Goal: Task Accomplishment & Management: Complete application form

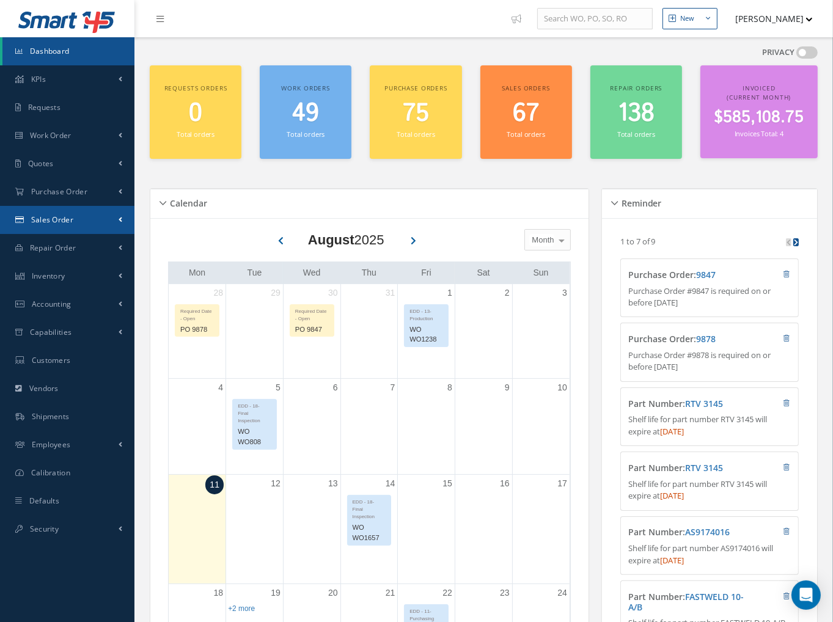
click at [51, 225] on link "Sales Order" at bounding box center [67, 220] width 134 height 28
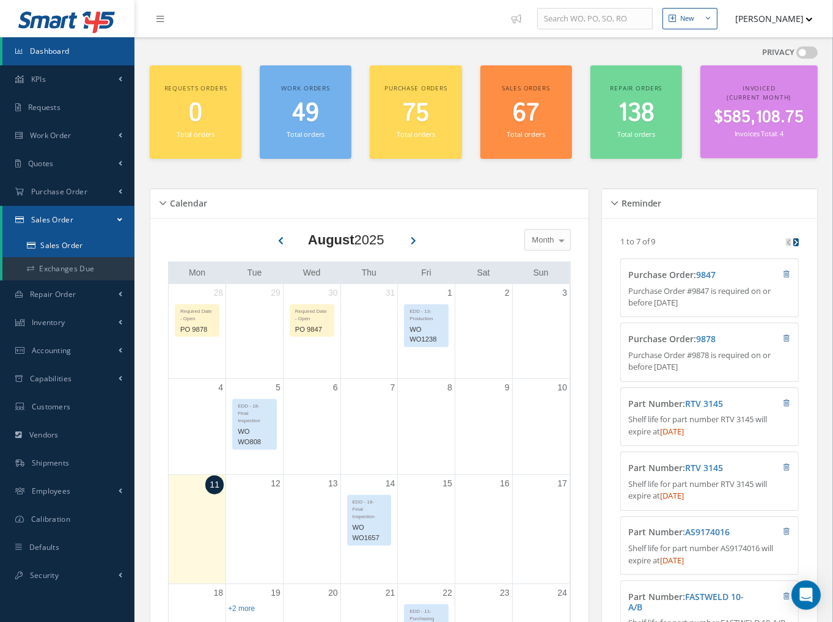
click at [54, 243] on link "Sales Order" at bounding box center [68, 245] width 132 height 23
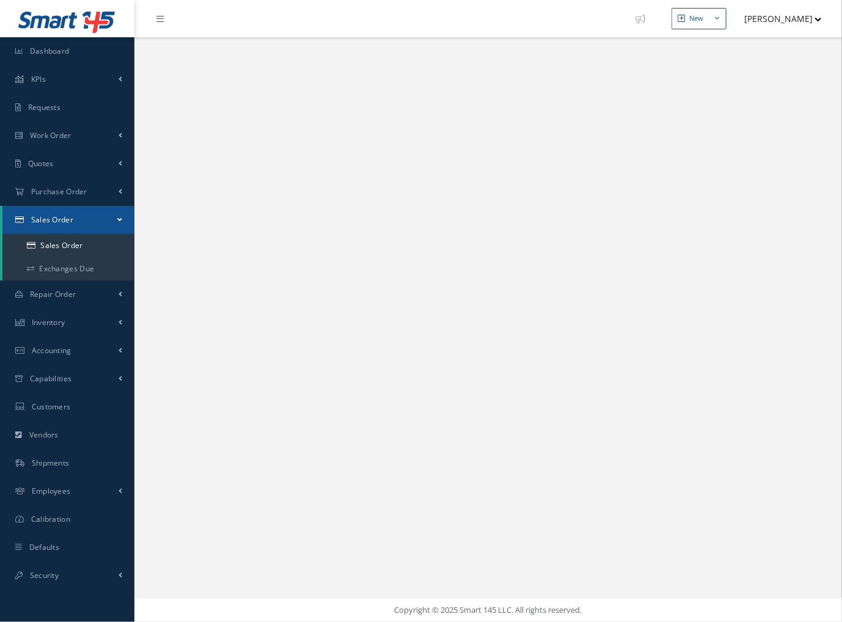
select select "25"
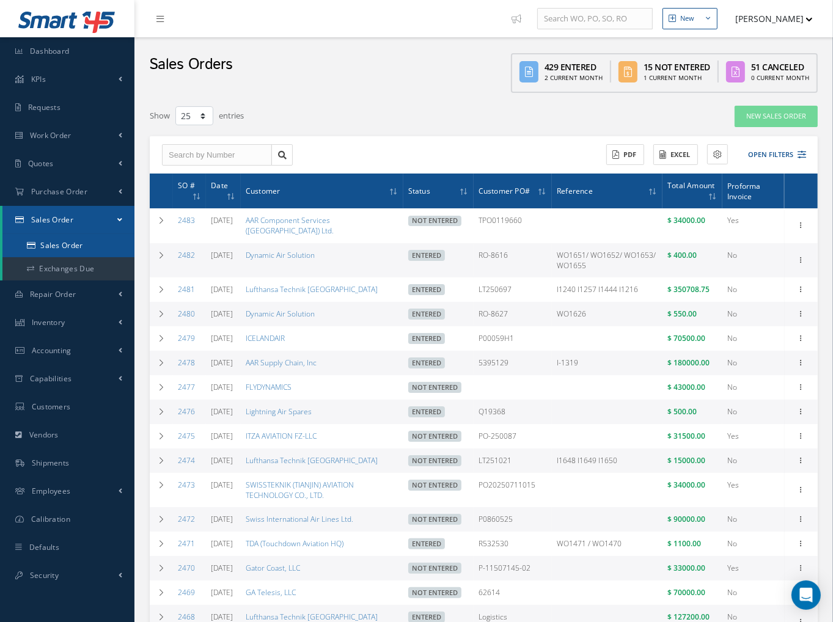
click at [58, 245] on link "Sales Order" at bounding box center [68, 245] width 132 height 23
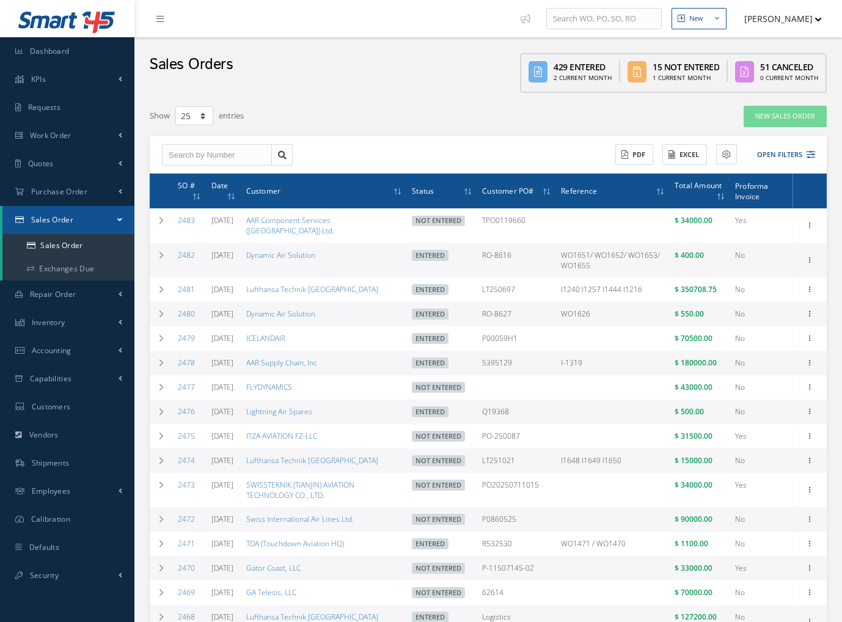
select select "25"
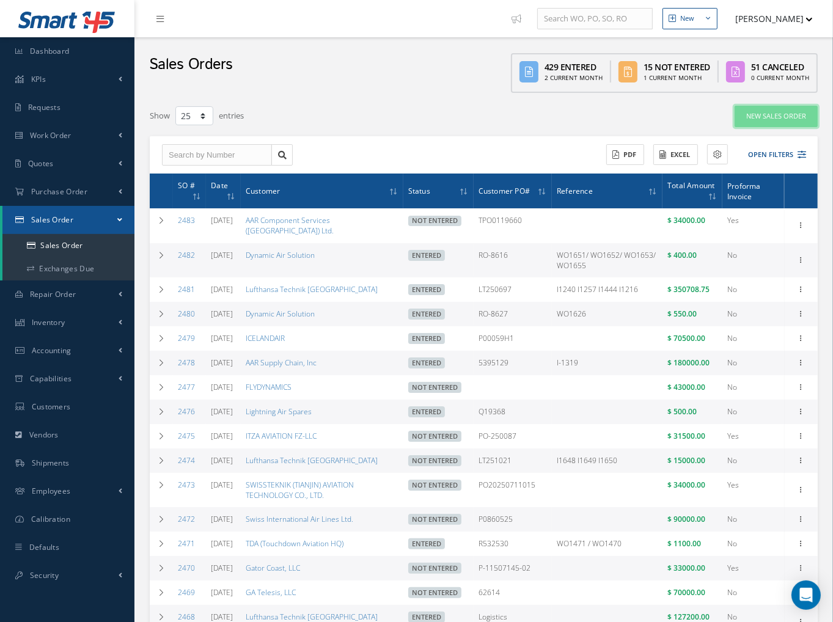
click at [768, 117] on link "New Sales Order" at bounding box center [776, 116] width 83 height 21
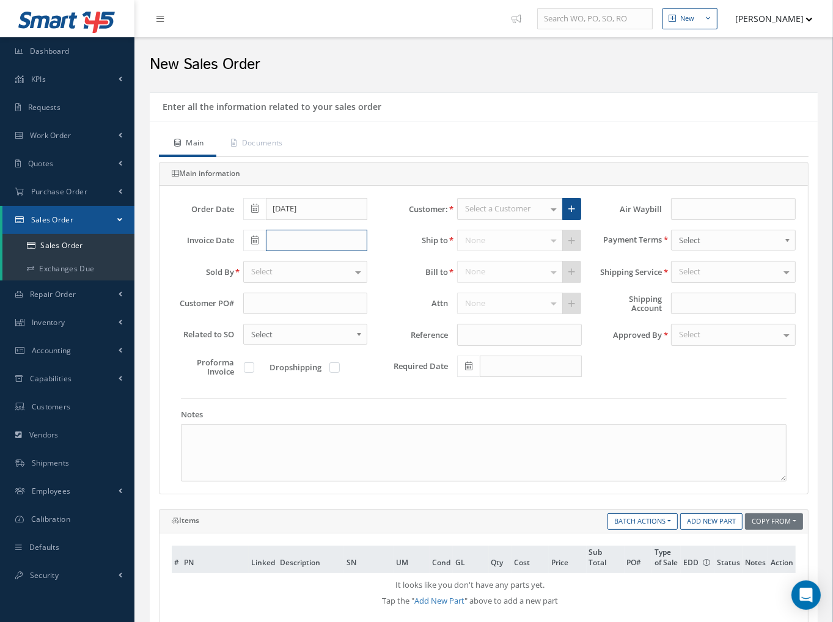
click at [287, 230] on input "text" at bounding box center [317, 241] width 102 height 22
click at [269, 338] on td "11" at bounding box center [271, 334] width 18 height 18
type input "[DATE]"
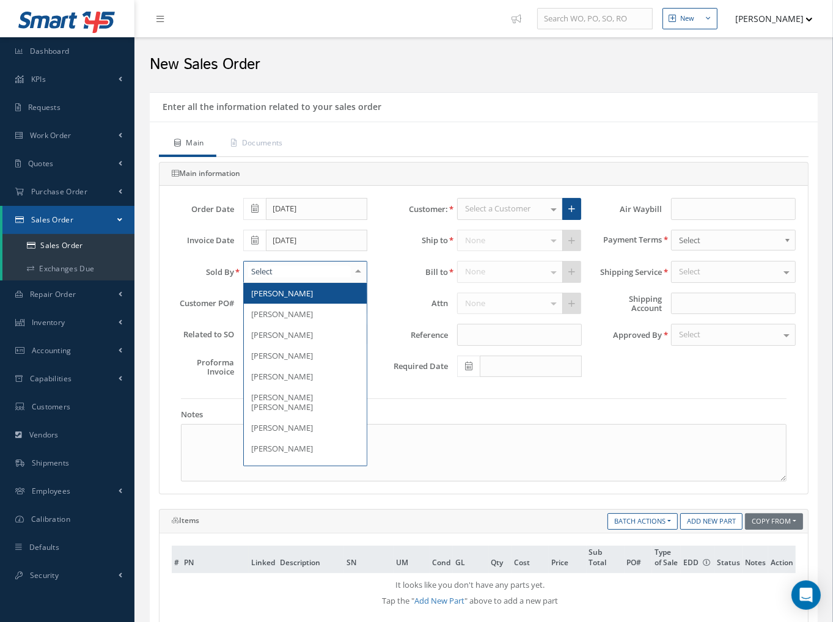
click at [279, 270] on div at bounding box center [305, 272] width 125 height 22
click at [283, 309] on span "[PERSON_NAME]" at bounding box center [282, 314] width 62 height 11
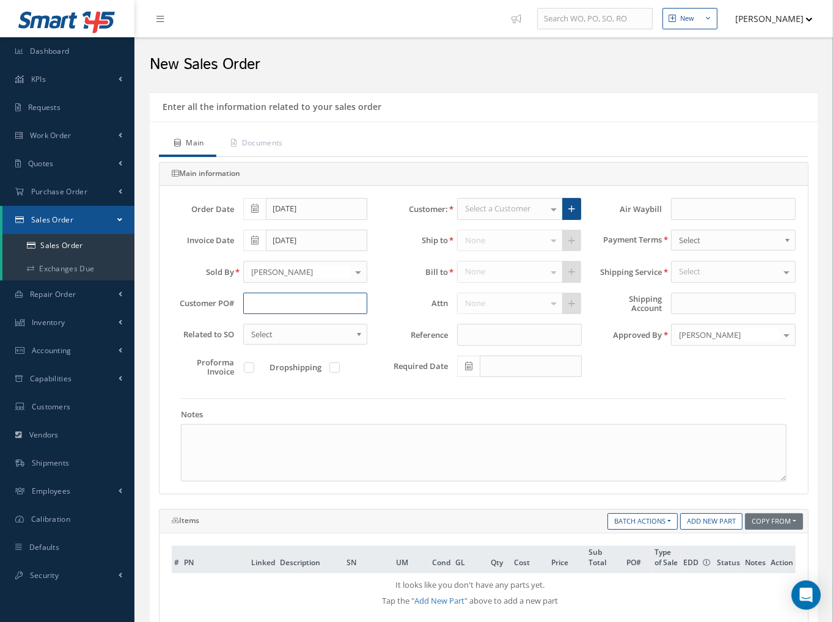
click at [311, 303] on input "text" at bounding box center [305, 304] width 125 height 22
click at [330, 414] on div "Notes" at bounding box center [484, 440] width 624 height 83
